Goal: Task Accomplishment & Management: Complete application form

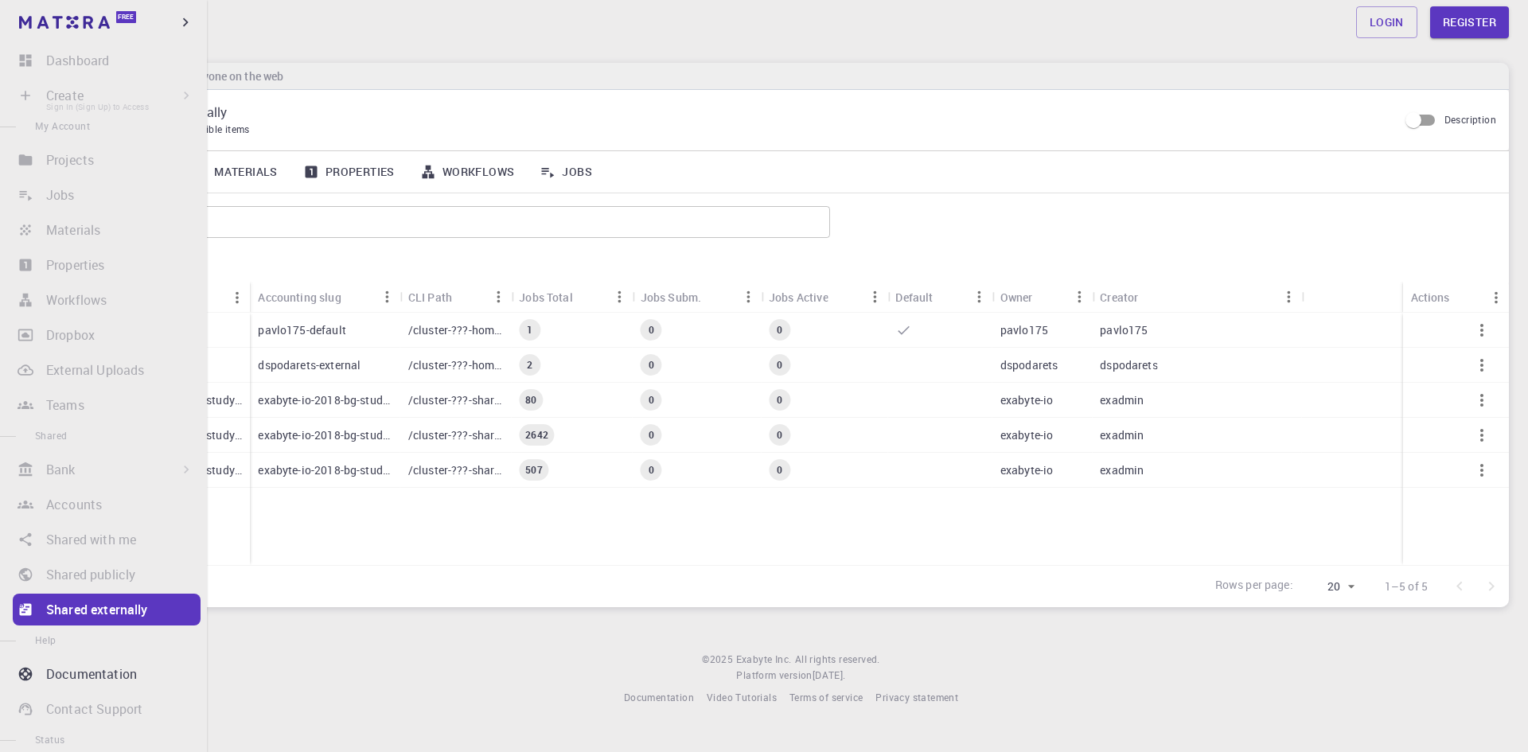
click at [21, 91] on li "Create Sign In (Sign Up) to Access New Job New Material Create Material Upload …" at bounding box center [103, 96] width 207 height 32
click at [156, 610] on div "Shared externally" at bounding box center [123, 609] width 154 height 19
click at [112, 681] on p "Documentation" at bounding box center [91, 673] width 91 height 19
click at [88, 612] on p "Shared externally" at bounding box center [97, 609] width 102 height 19
click at [87, 612] on p "Shared externally" at bounding box center [97, 609] width 102 height 19
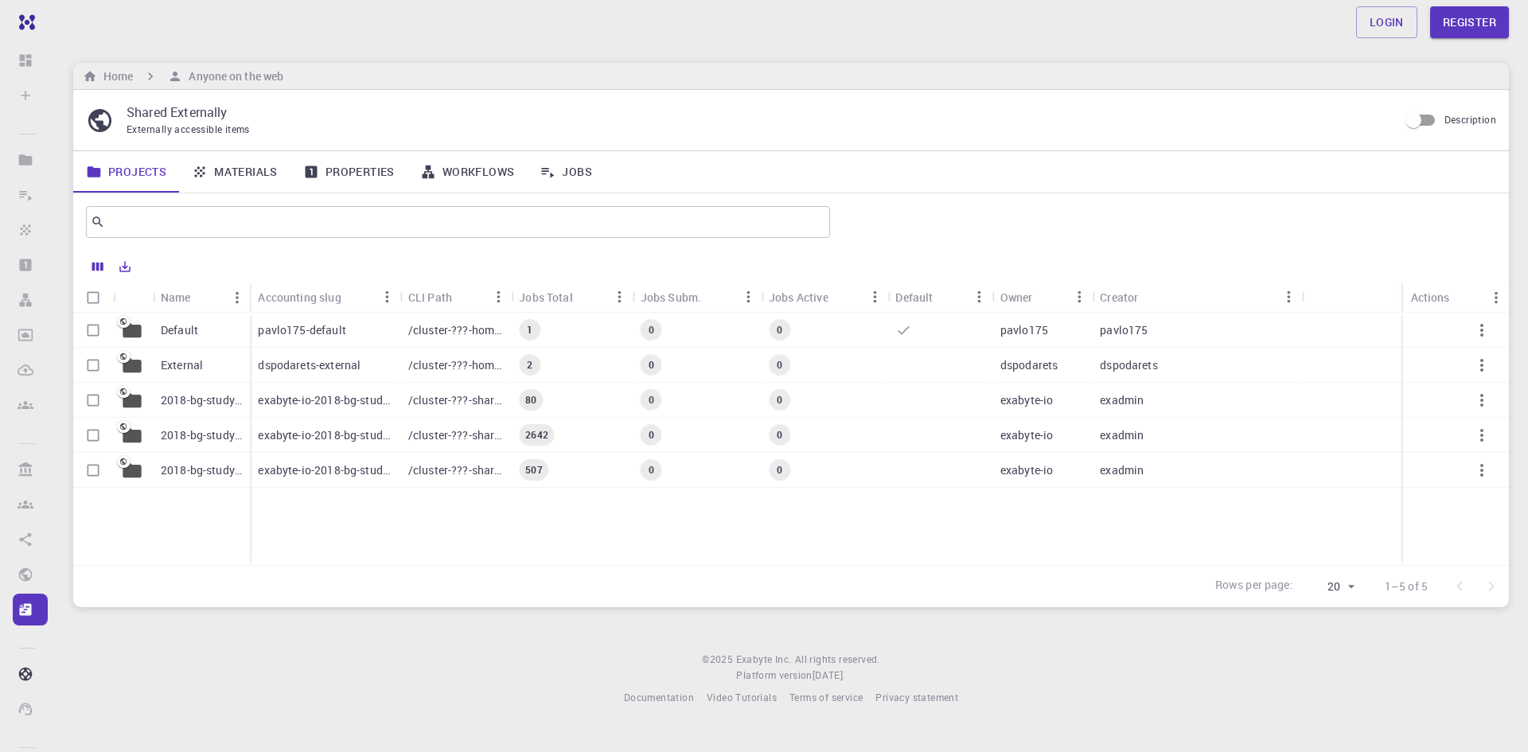
click at [327, 627] on div "Login Register Home Anyone on the web Shared Externally Externally accessible i…" at bounding box center [791, 365] width 1474 height 731
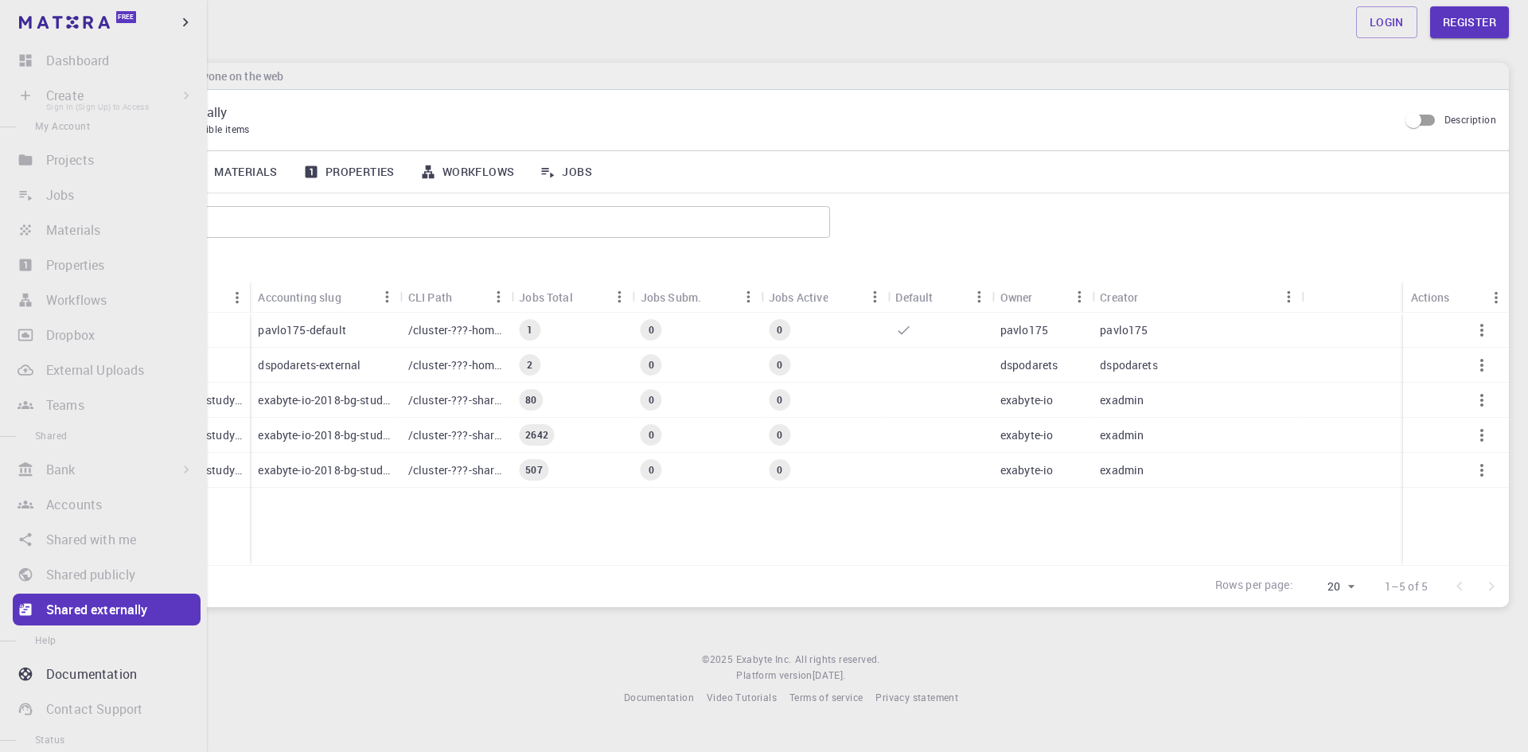
click at [154, 94] on li "Create Sign In (Sign Up) to Access New Job New Material Create Material Upload …" at bounding box center [103, 96] width 207 height 32
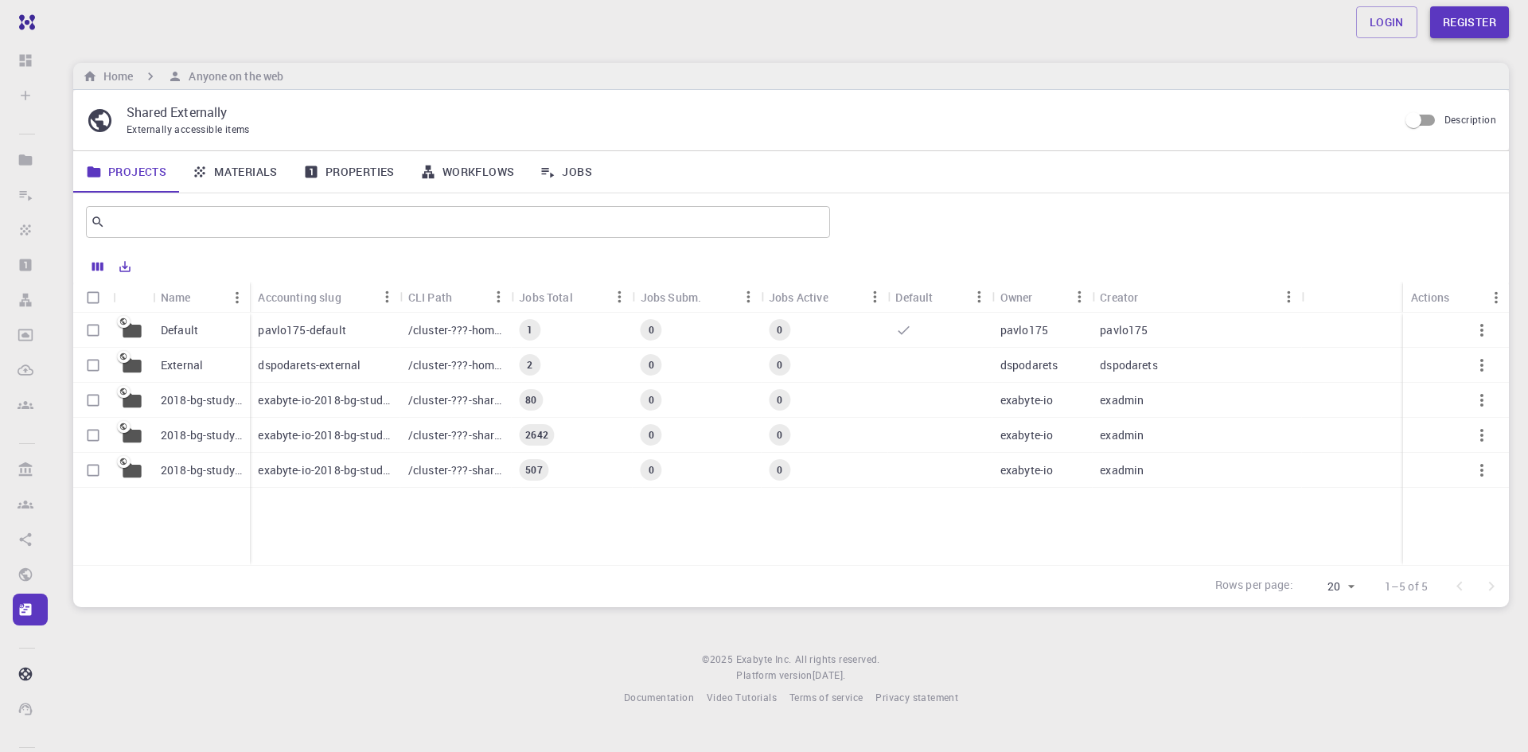
click at [1474, 24] on link "Register" at bounding box center [1469, 22] width 79 height 32
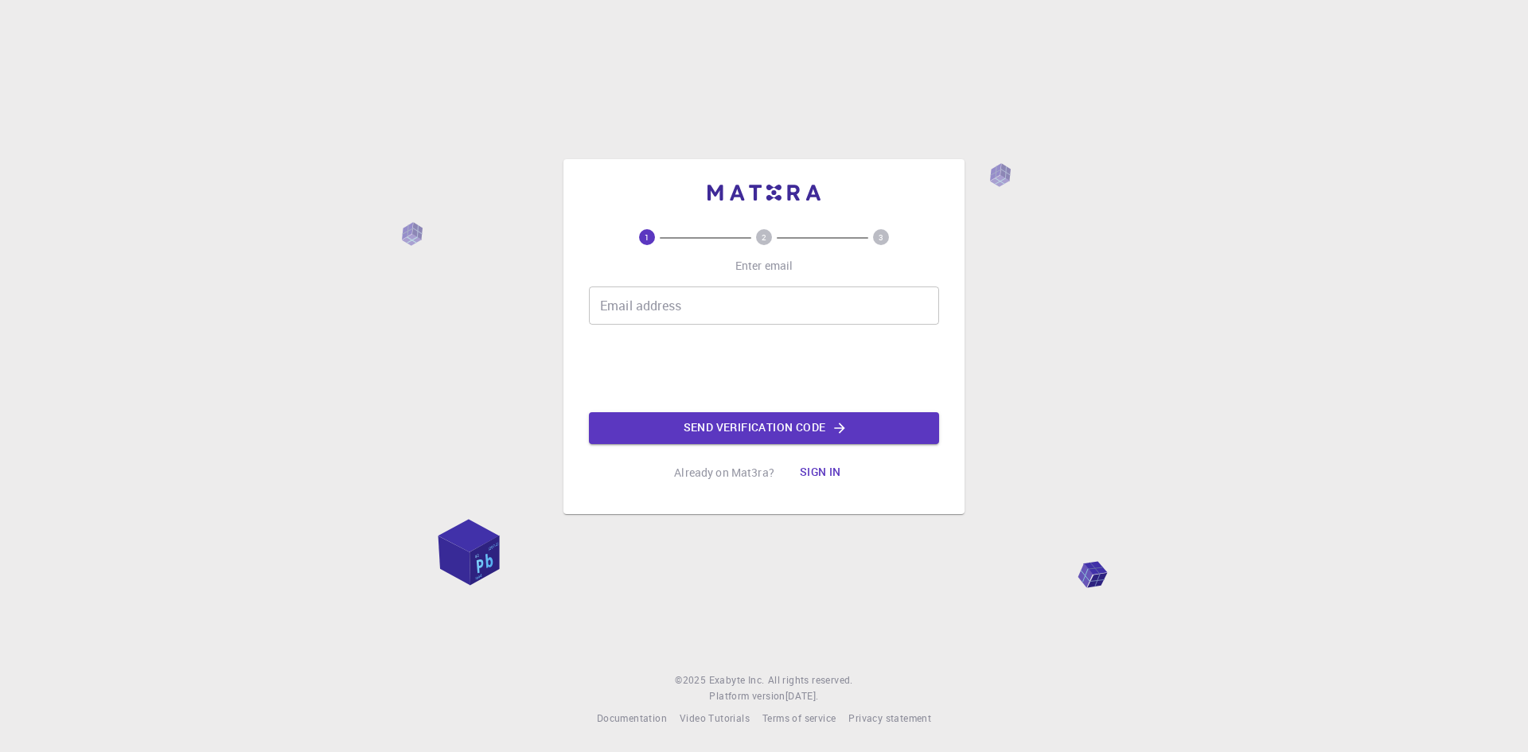
click at [777, 303] on input "Email address" at bounding box center [764, 305] width 350 height 38
type input "doraemongiang@gmail.com"
click at [780, 427] on button "Send verification code" at bounding box center [764, 428] width 350 height 32
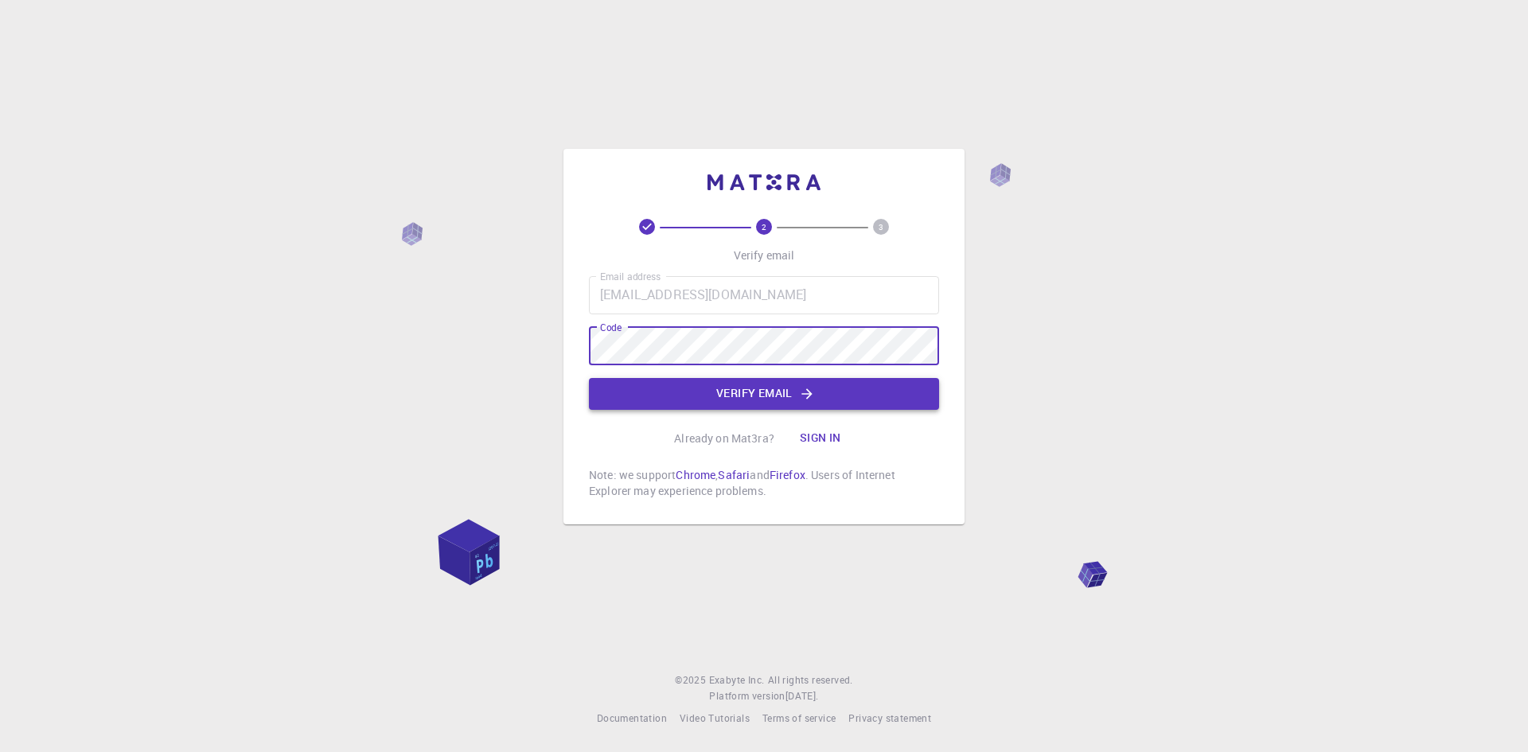
click at [886, 395] on button "Verify email" at bounding box center [764, 394] width 350 height 32
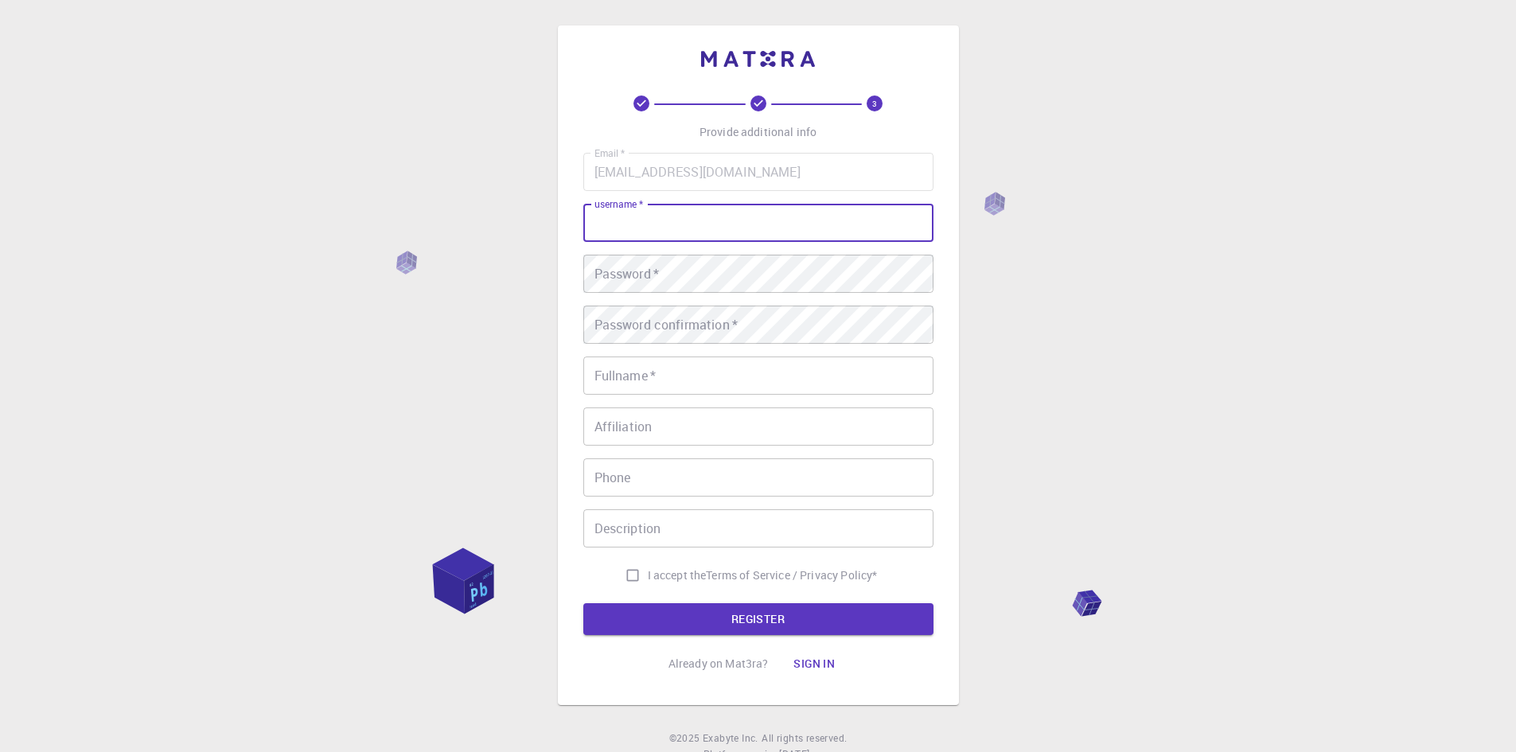
click at [735, 228] on input "username   *" at bounding box center [758, 223] width 350 height 38
type input "giang"
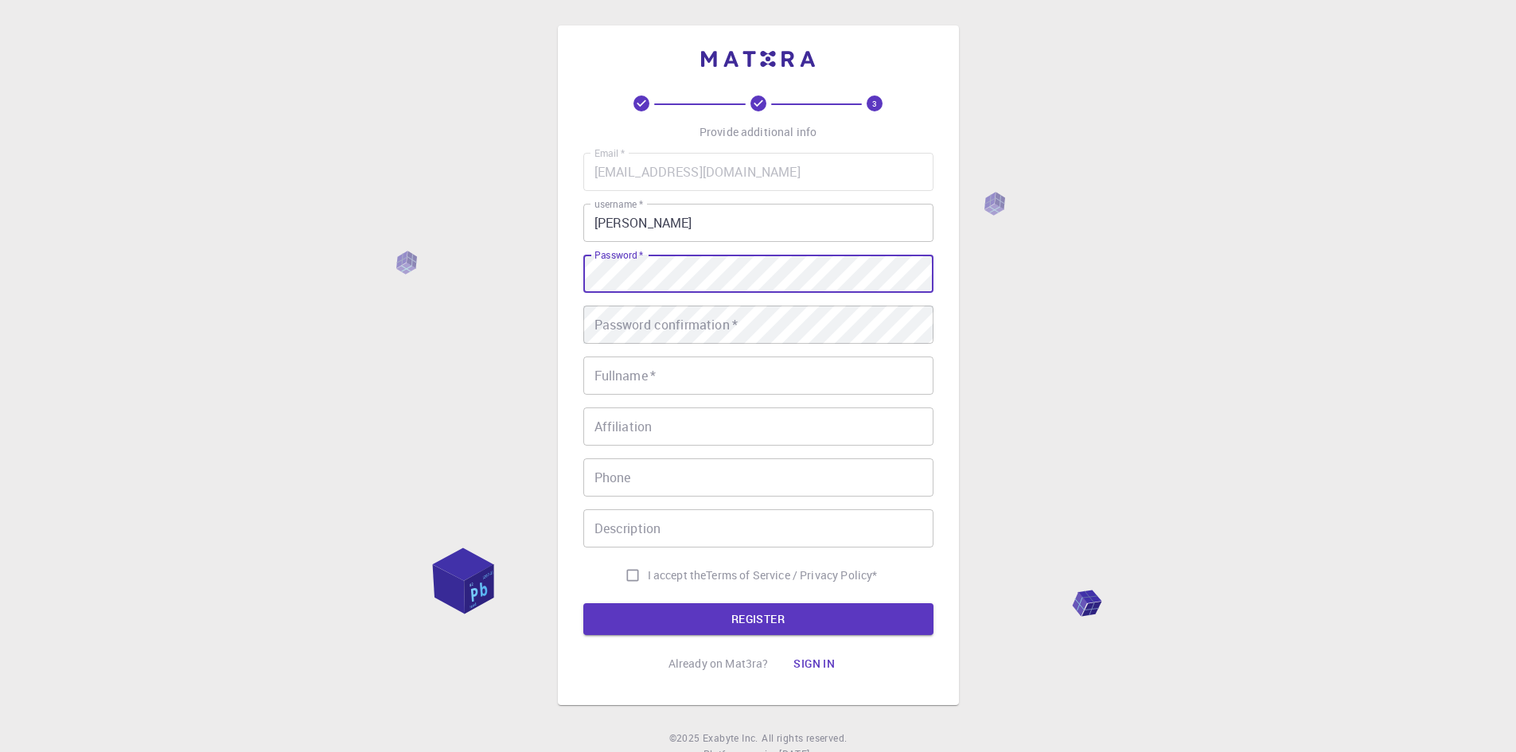
click at [579, 265] on div "3 Provide additional info Email   * doraemongiang@gmail.com Email   * username …" at bounding box center [758, 365] width 401 height 680
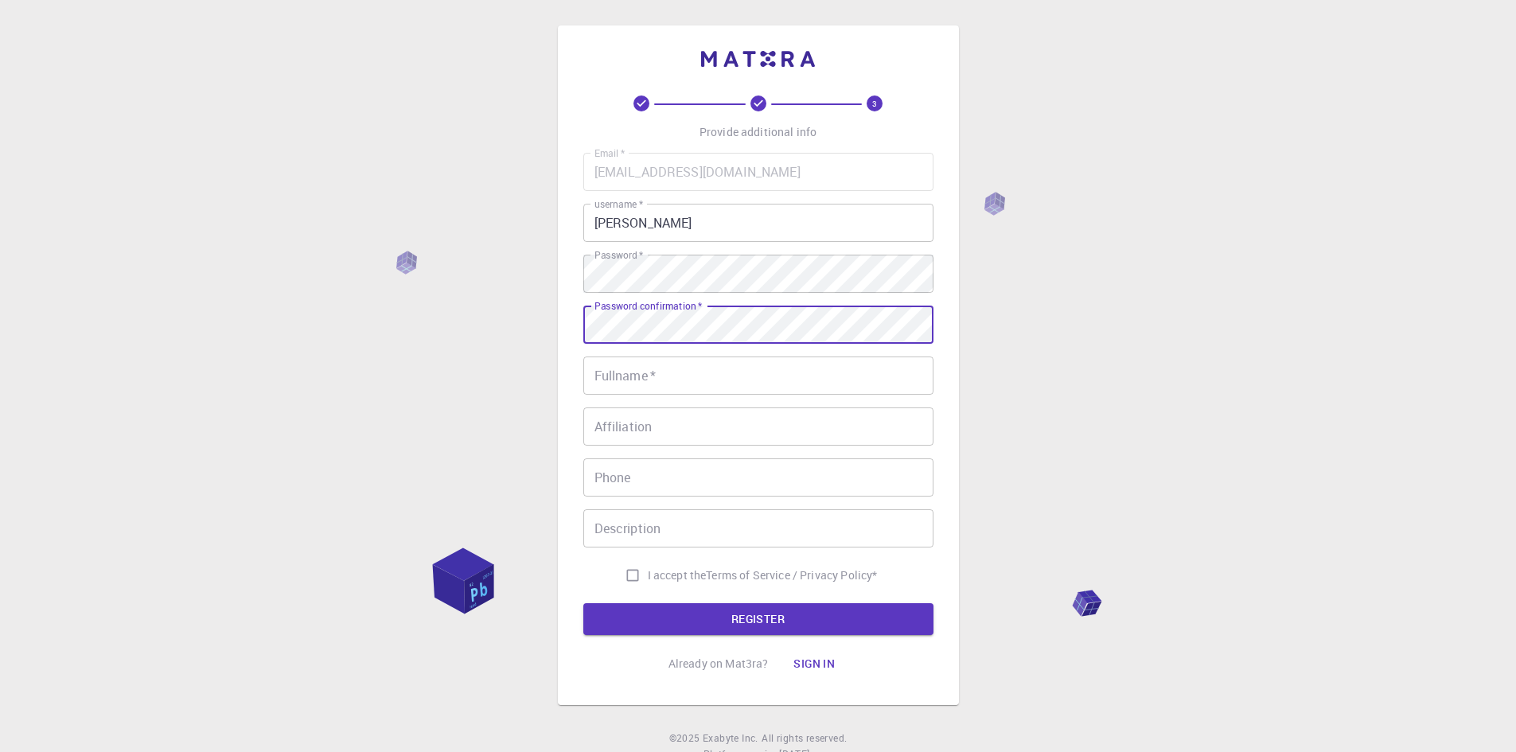
click at [888, 372] on input "Fullname   *" at bounding box center [758, 375] width 350 height 38
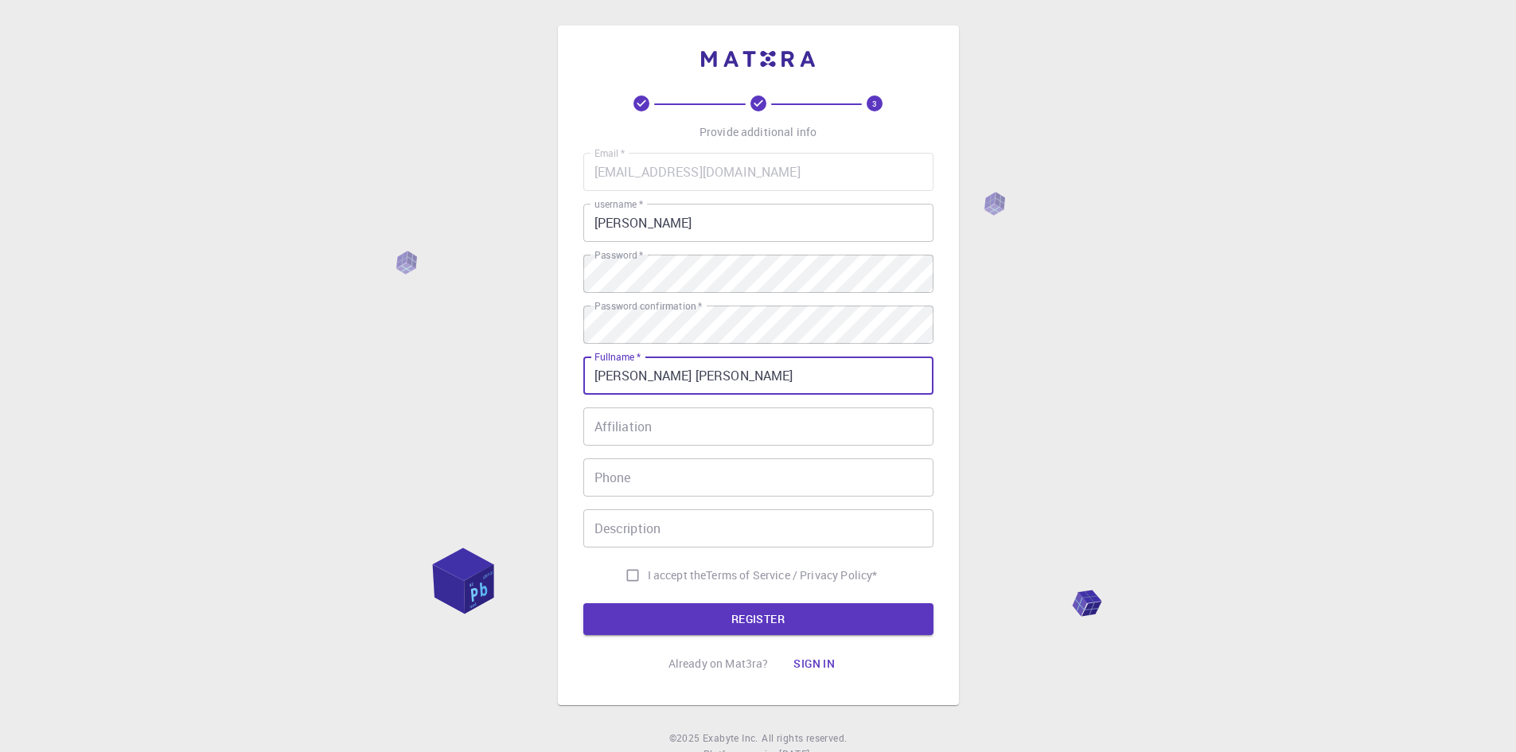
type input "nguyen minh giang"
click at [852, 419] on input "Affiliation" at bounding box center [758, 426] width 350 height 38
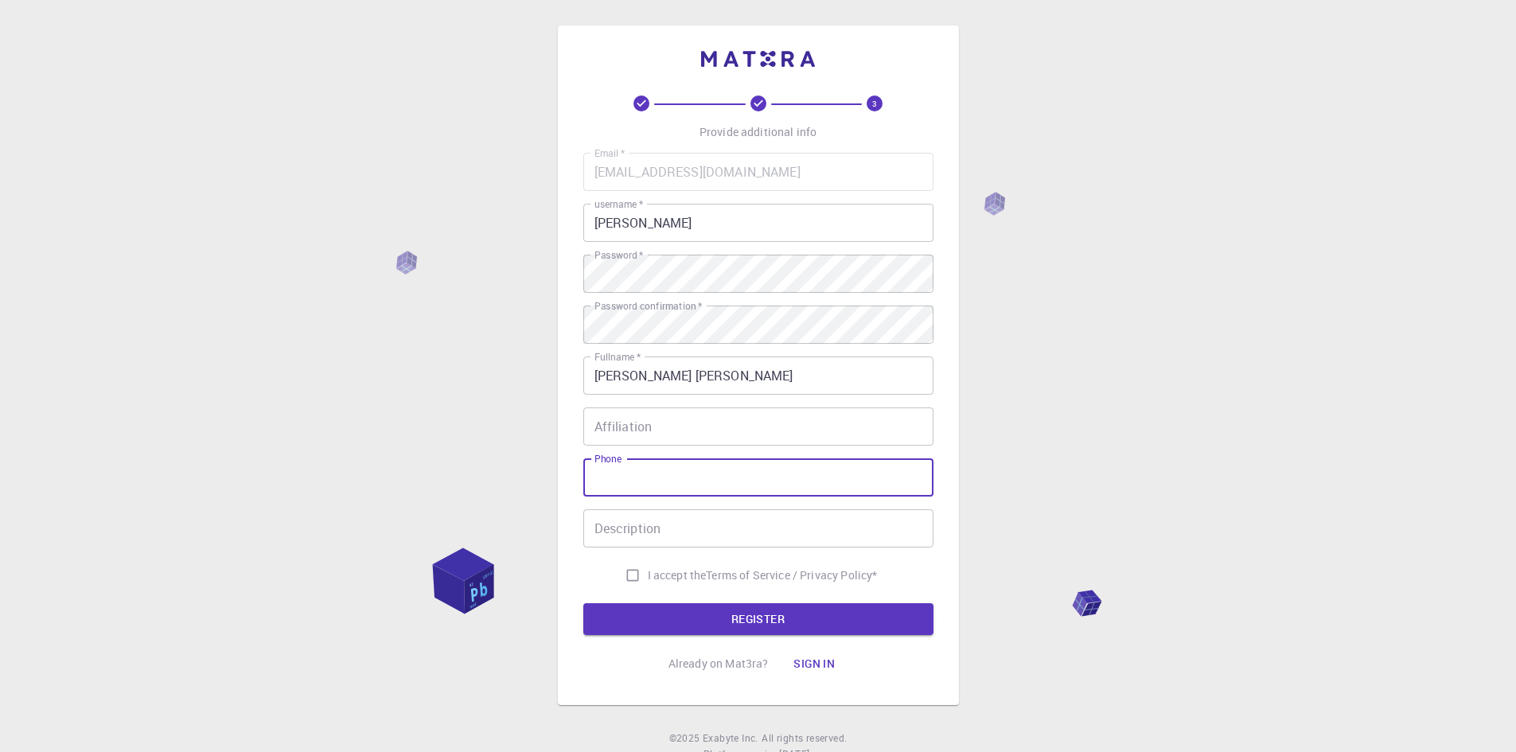
click at [816, 476] on input "Phone" at bounding box center [758, 477] width 350 height 38
type input "0335362003"
click at [783, 526] on input "Description" at bounding box center [758, 528] width 350 height 38
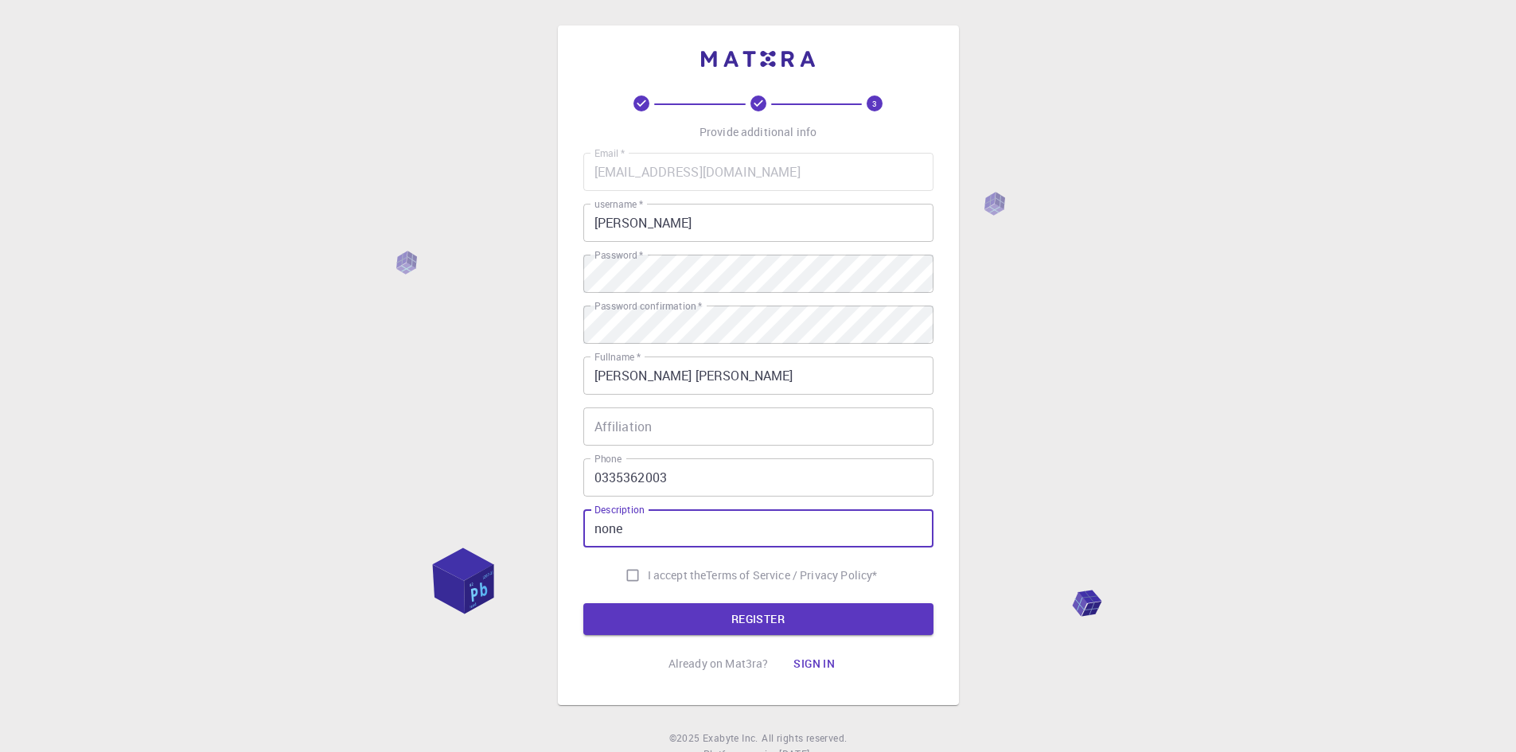
type input "none"
click at [699, 432] on input "Affiliation" at bounding box center [758, 426] width 350 height 38
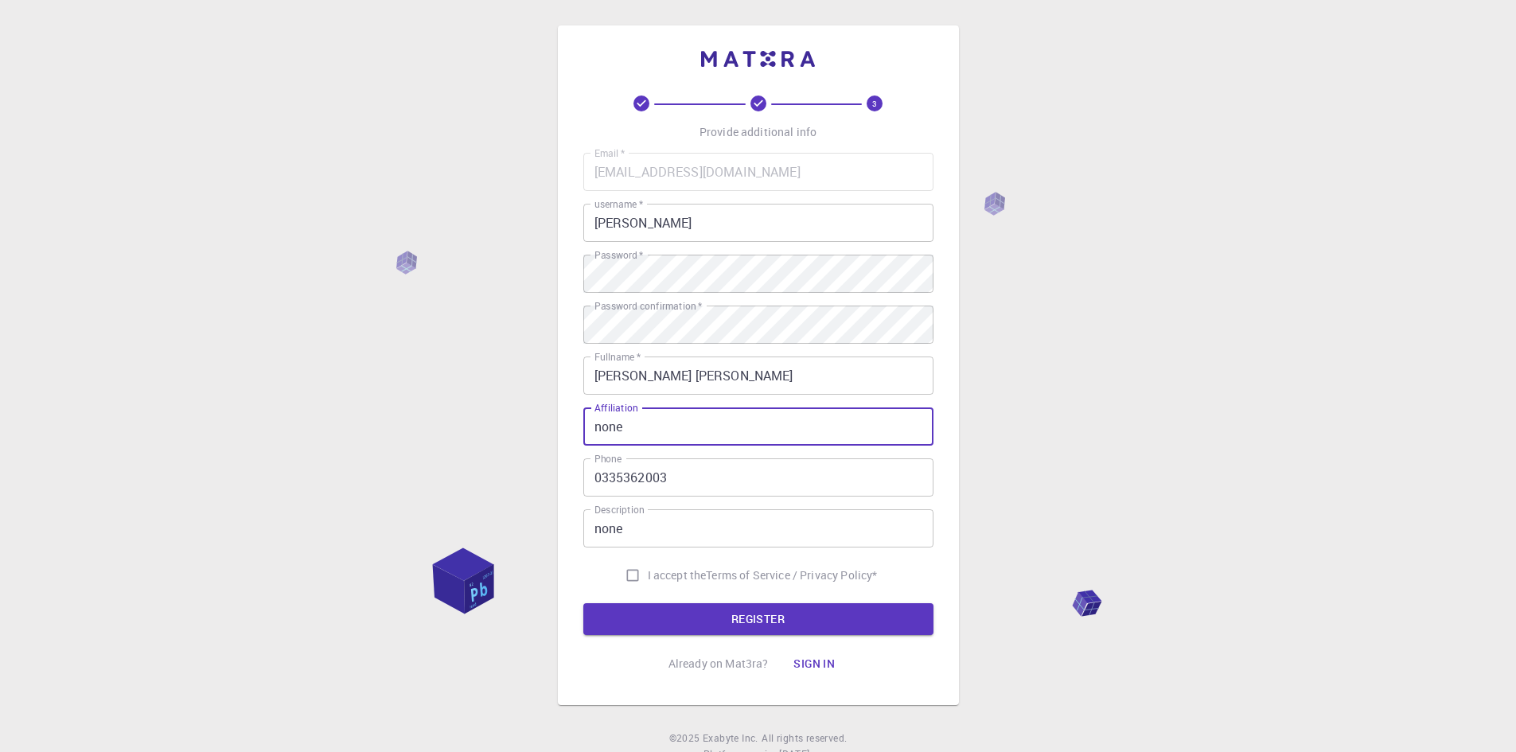
type input "none"
click at [629, 578] on input "I accept the Terms of Service / Privacy Policy *" at bounding box center [632, 575] width 30 height 30
checkbox input "true"
click at [700, 606] on button "REGISTER" at bounding box center [758, 619] width 350 height 32
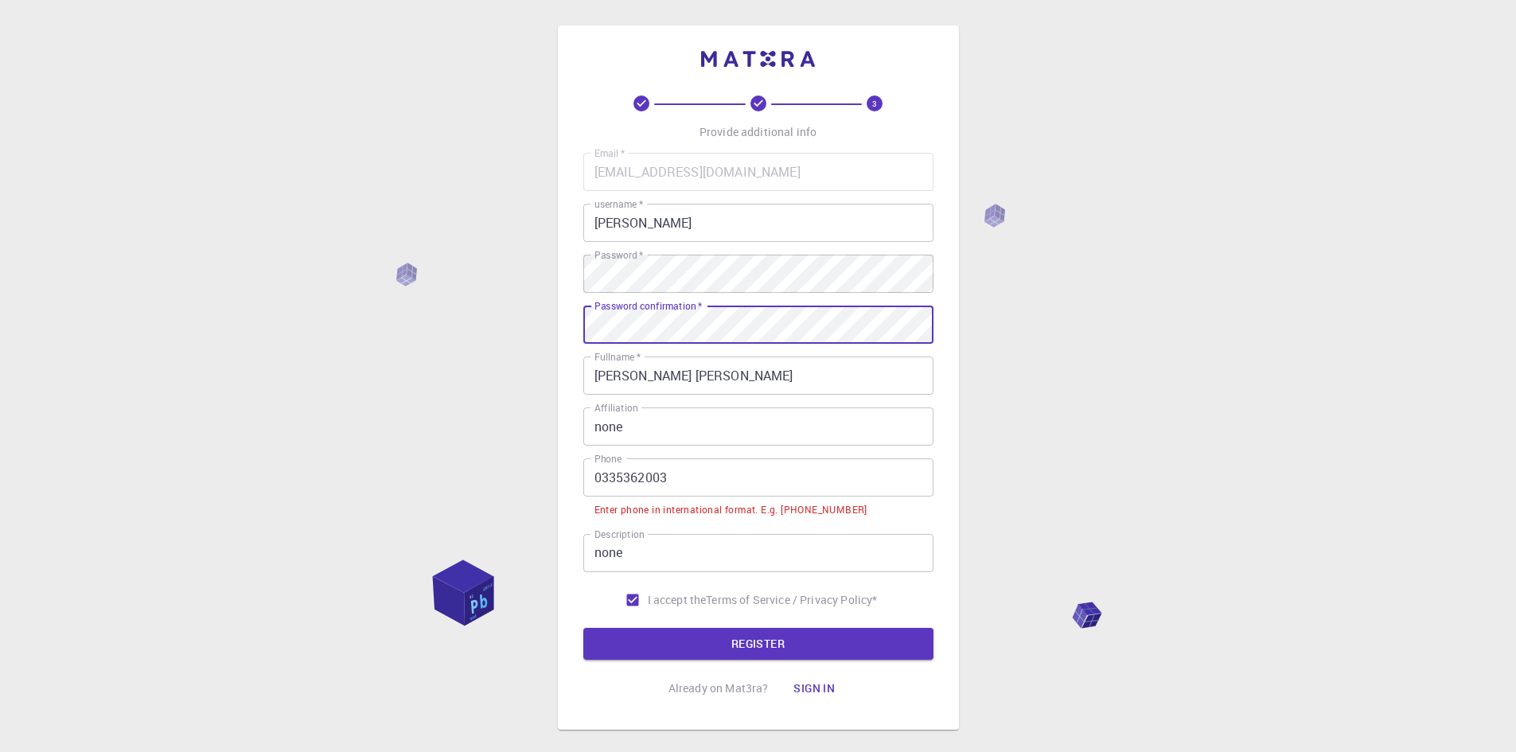
click at [601, 481] on input "0335362003" at bounding box center [758, 477] width 350 height 38
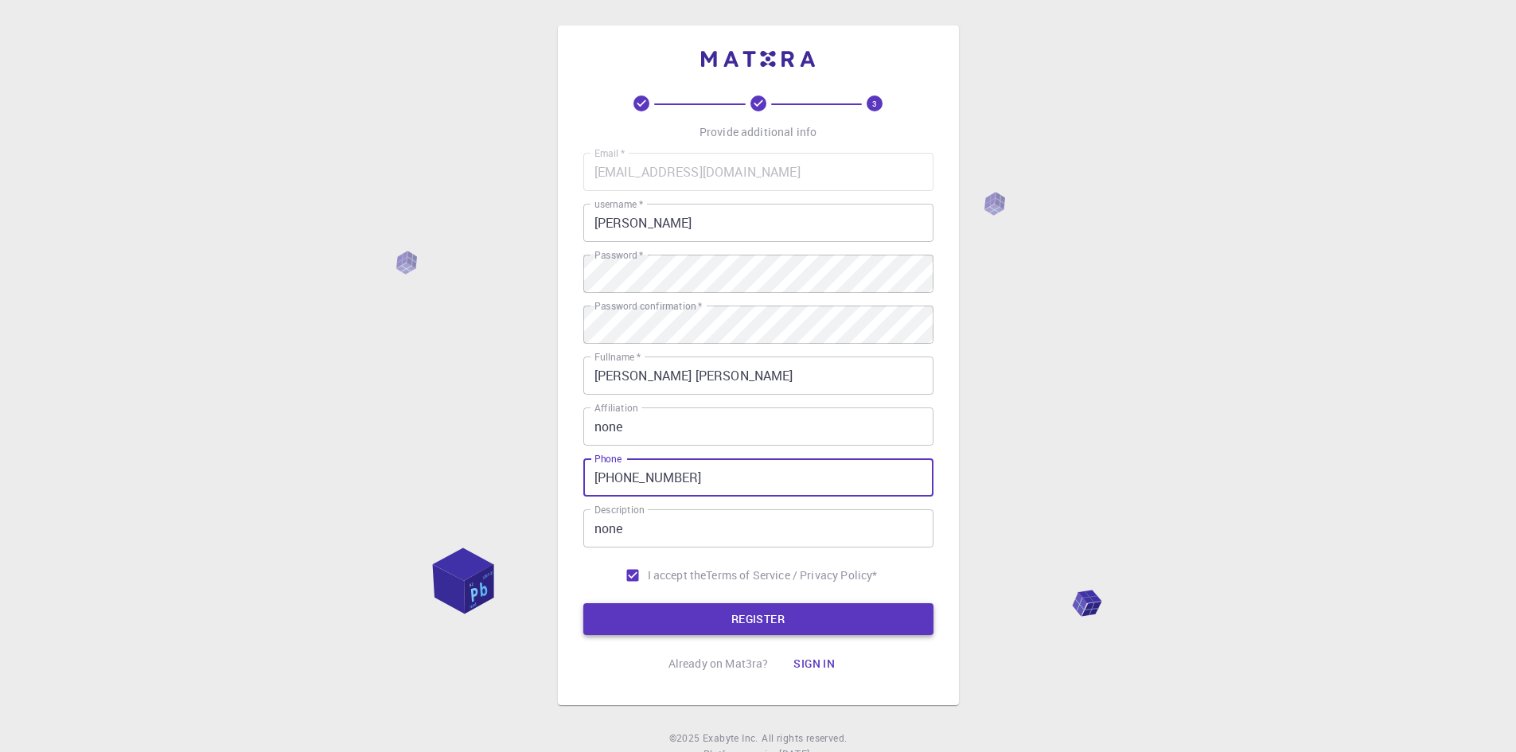
type input "+84335362003"
click at [732, 628] on button "REGISTER" at bounding box center [758, 619] width 350 height 32
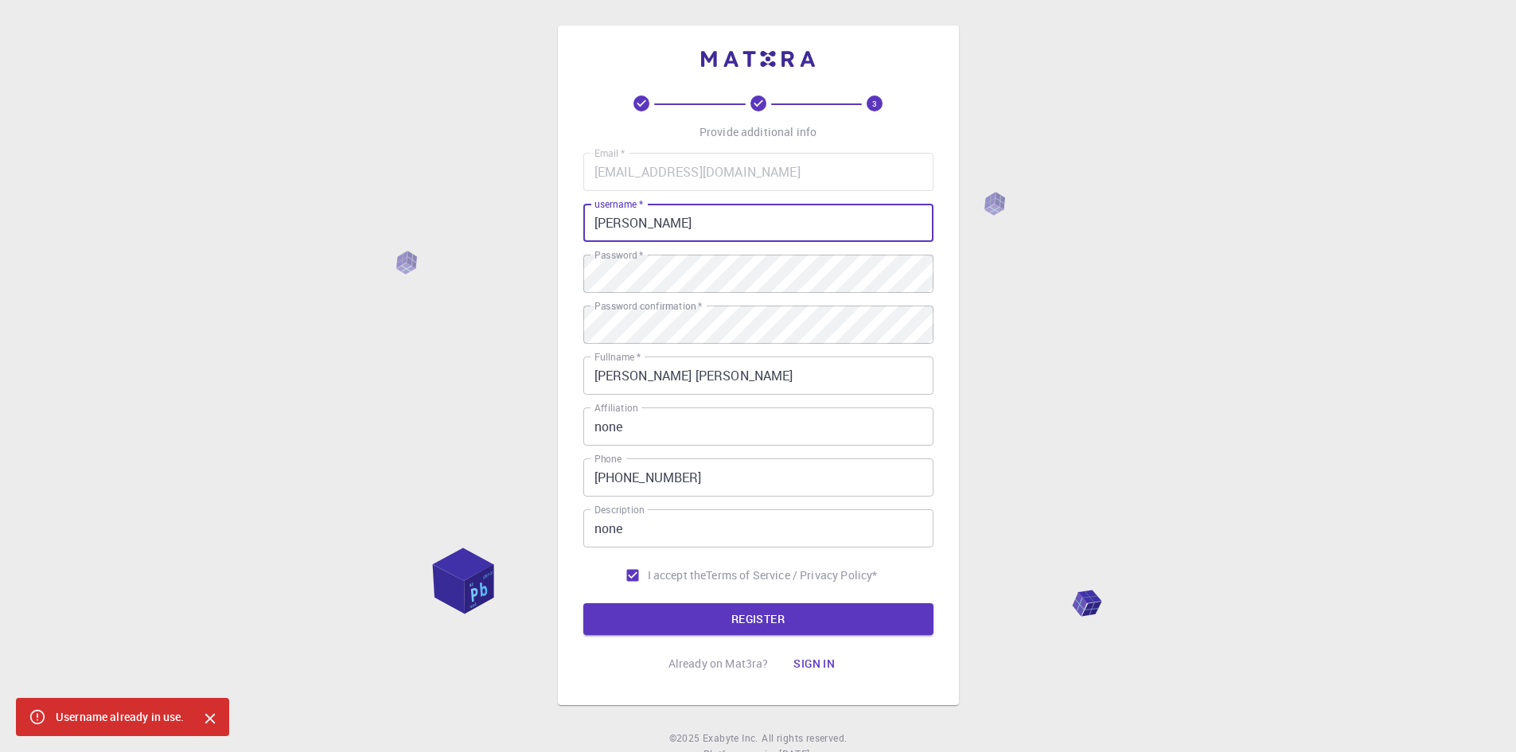
drag, startPoint x: 733, startPoint y: 231, endPoint x: 553, endPoint y: 190, distance: 184.4
click at [553, 190] on div "3 Provide additional info Email   * doraemongiang@gmail.com Email   * username …" at bounding box center [758, 405] width 1516 height 810
type input "katsutora"
click at [800, 611] on button "REGISTER" at bounding box center [758, 619] width 350 height 32
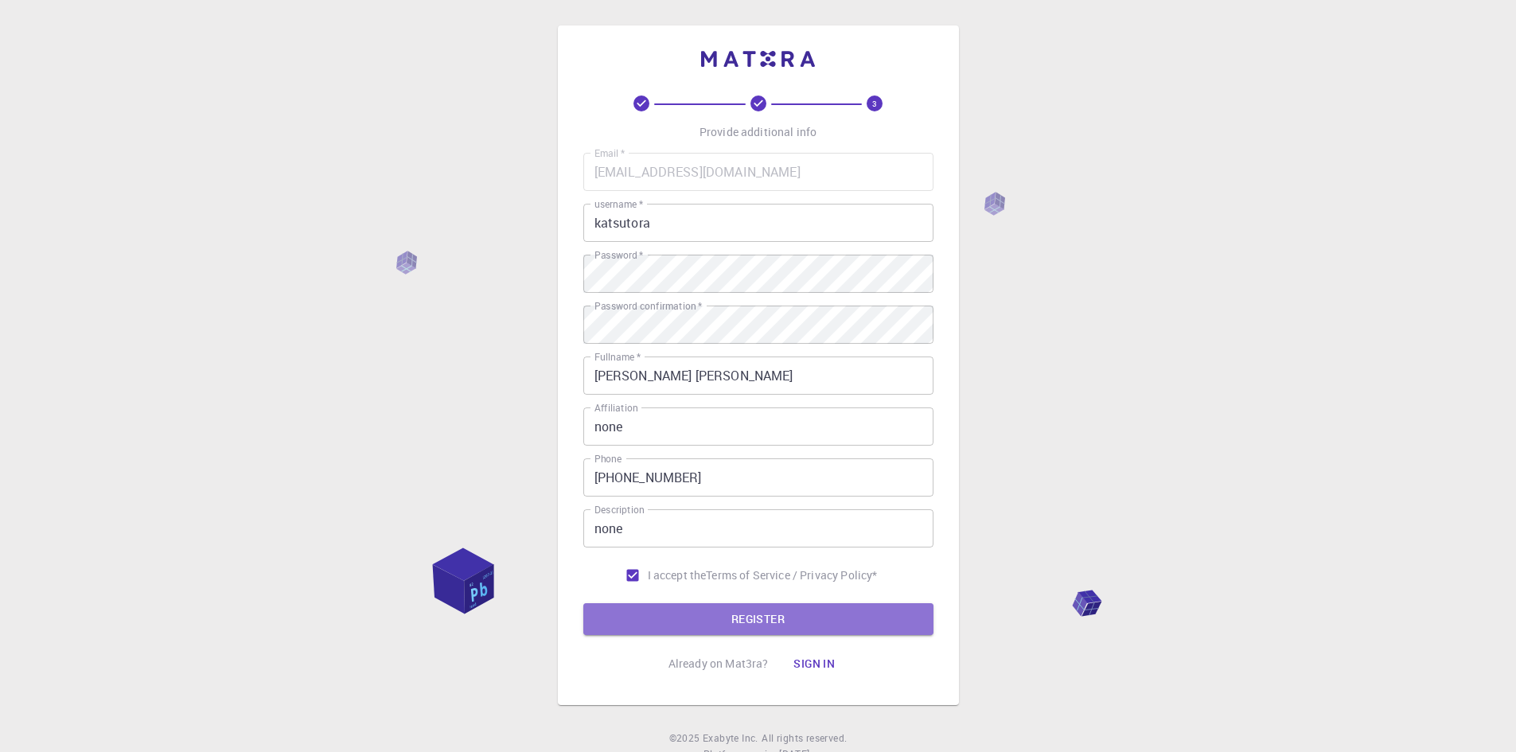
click at [873, 619] on button "REGISTER" at bounding box center [758, 619] width 350 height 32
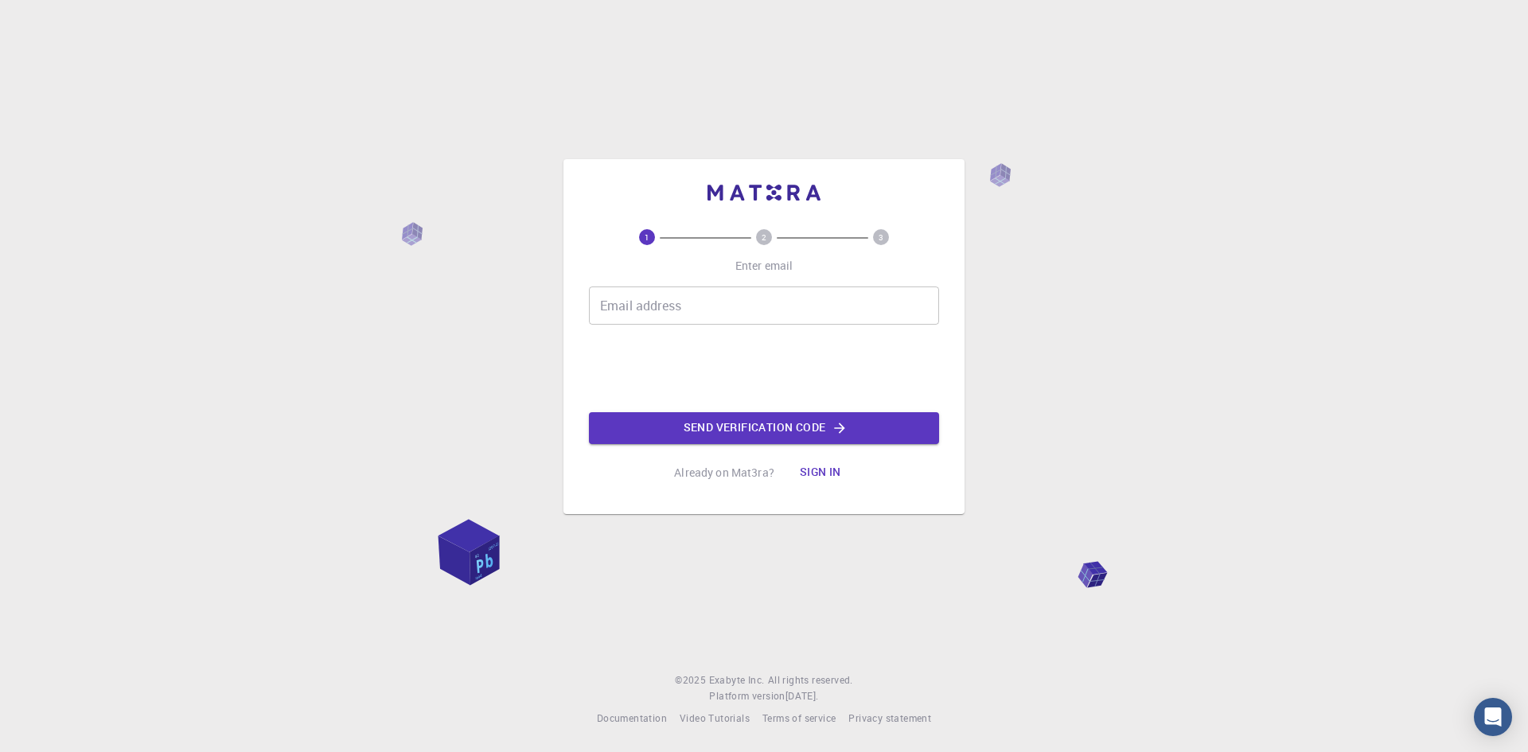
click at [835, 469] on button "Sign in" at bounding box center [820, 473] width 67 height 32
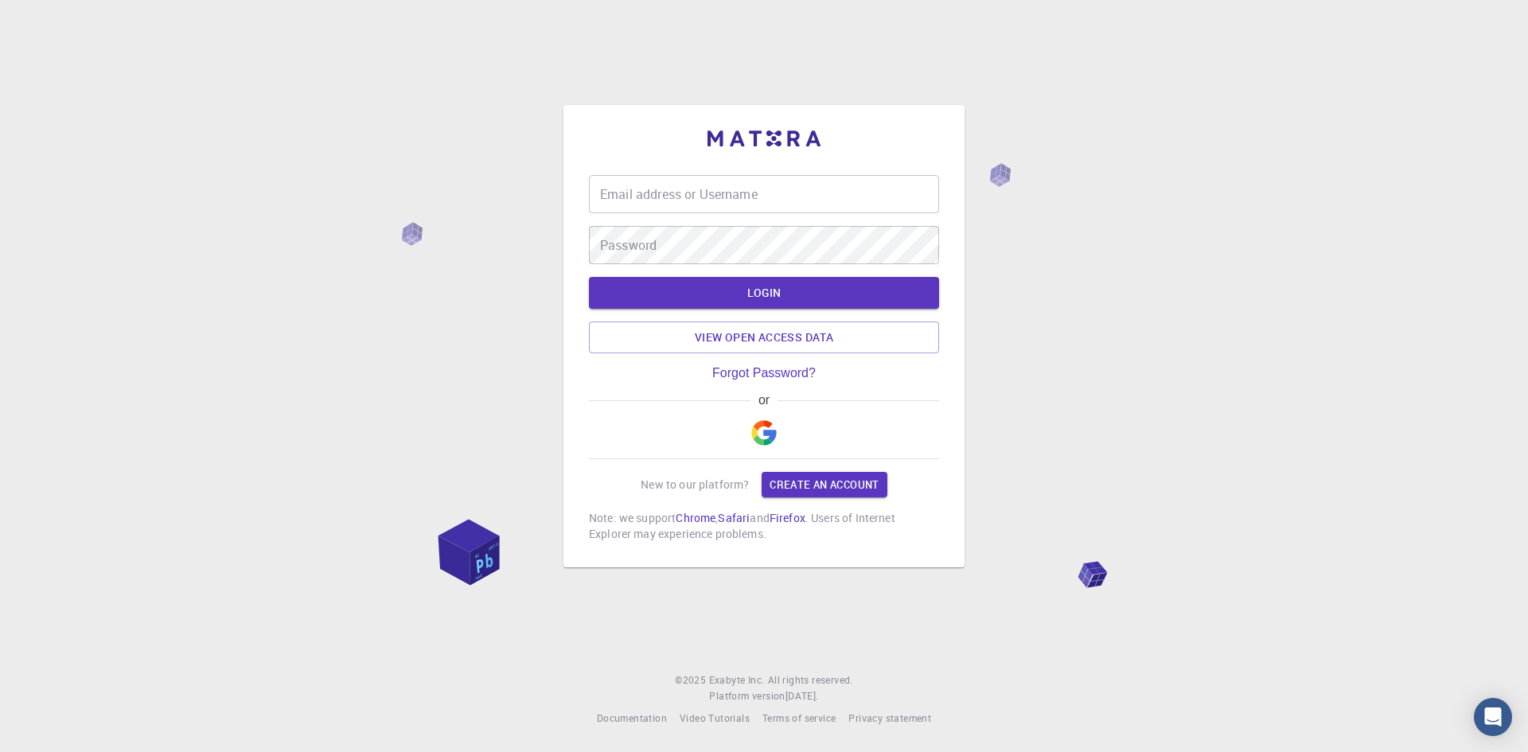
click at [803, 205] on input "Email address or Username" at bounding box center [764, 194] width 350 height 38
type input "katsutora"
click at [589, 277] on button "LOGIN" at bounding box center [764, 293] width 350 height 32
